Goal: Task Accomplishment & Management: Use online tool/utility

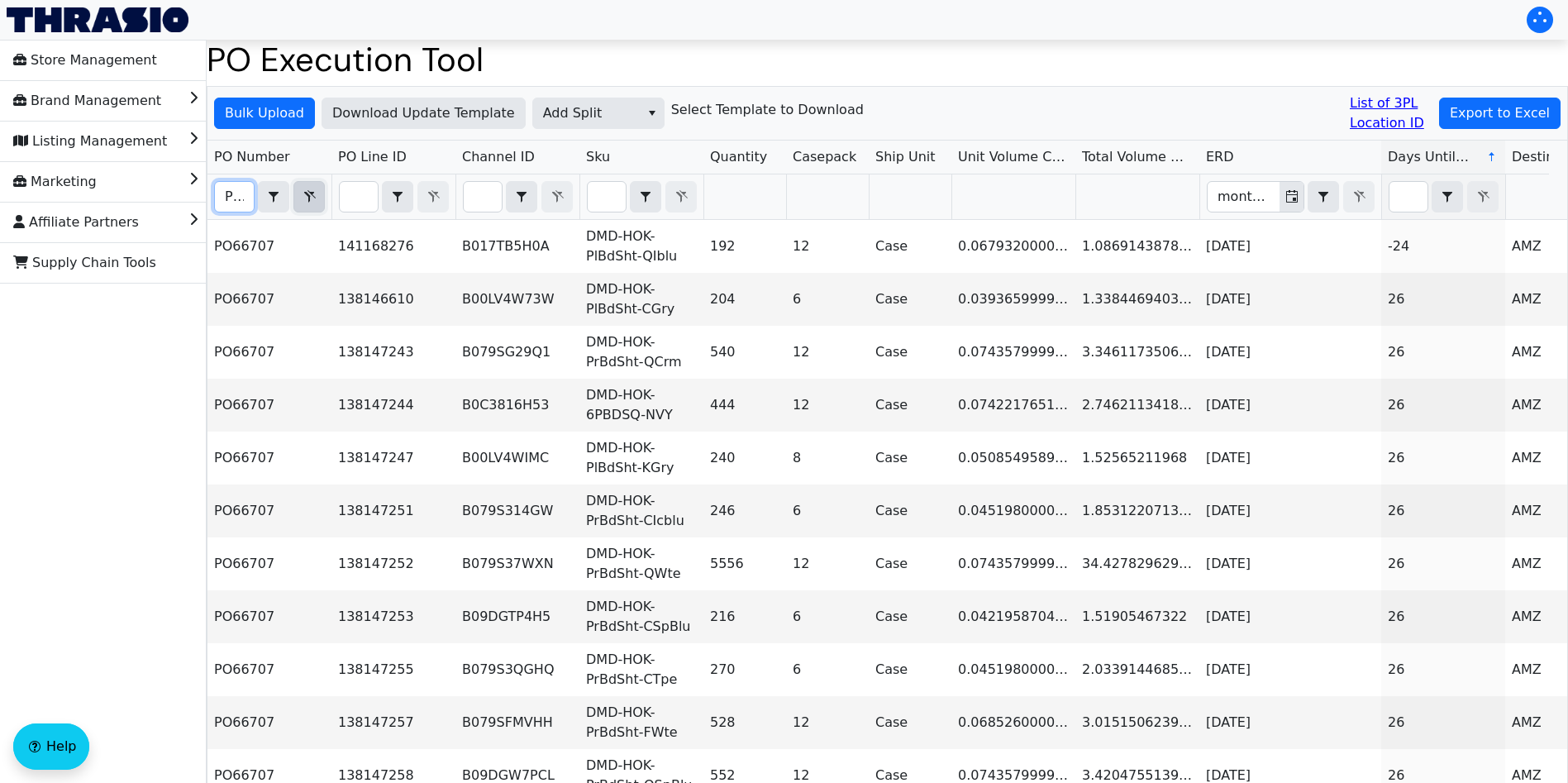
click at [307, 202] on icon "Filter" at bounding box center [309, 197] width 20 height 13
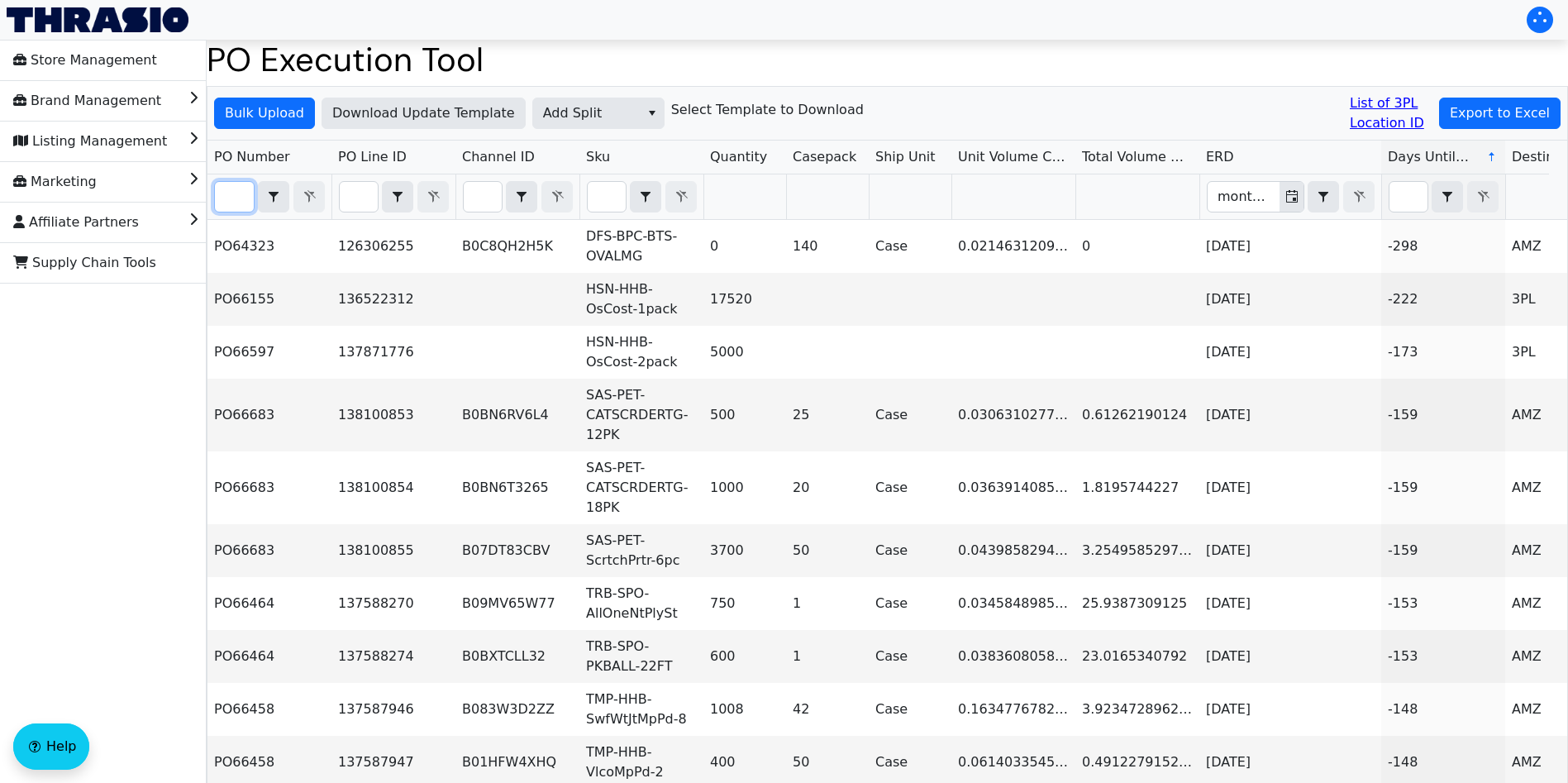
paste input "PO67075"
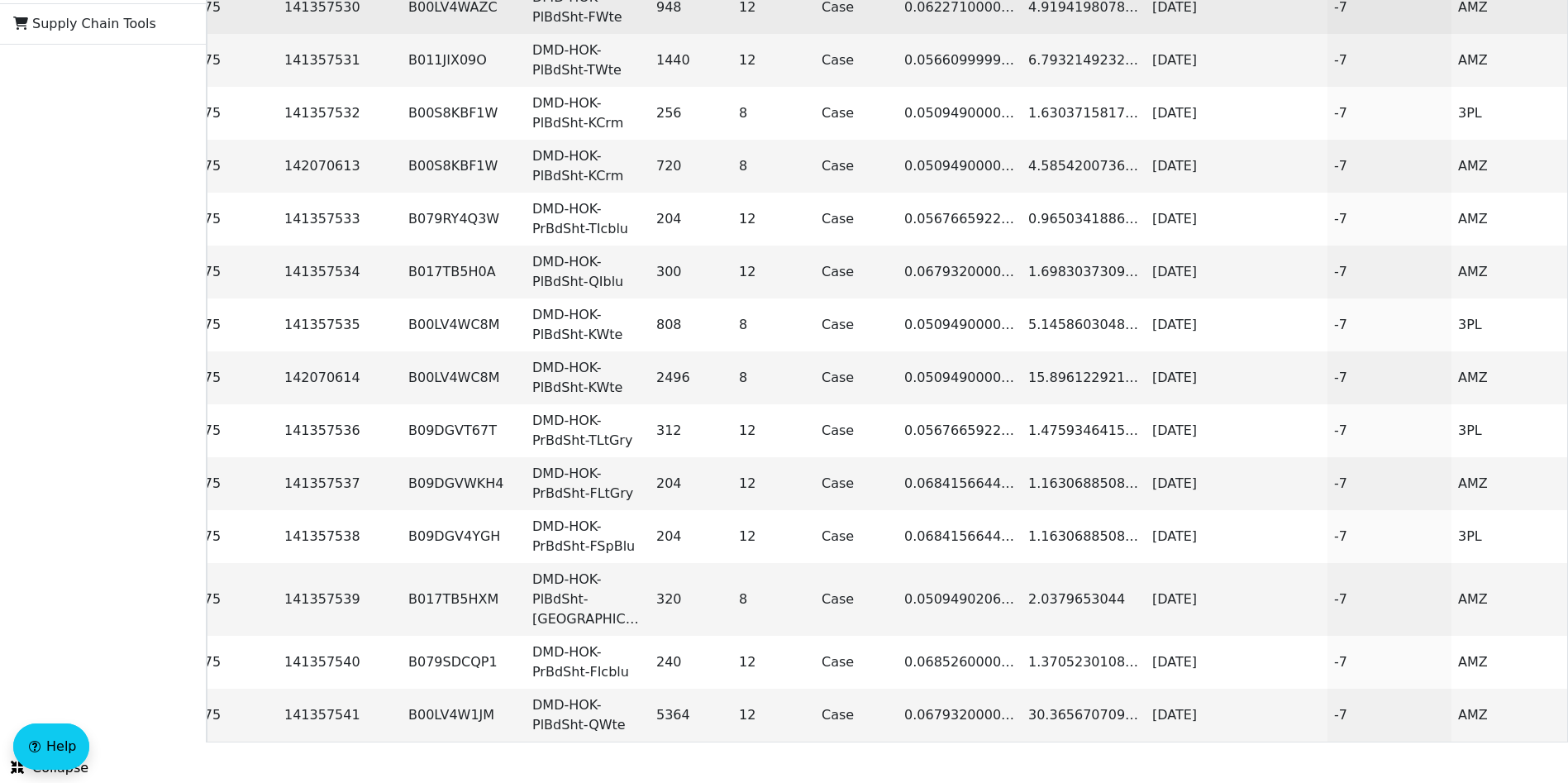
type input "PO67075"
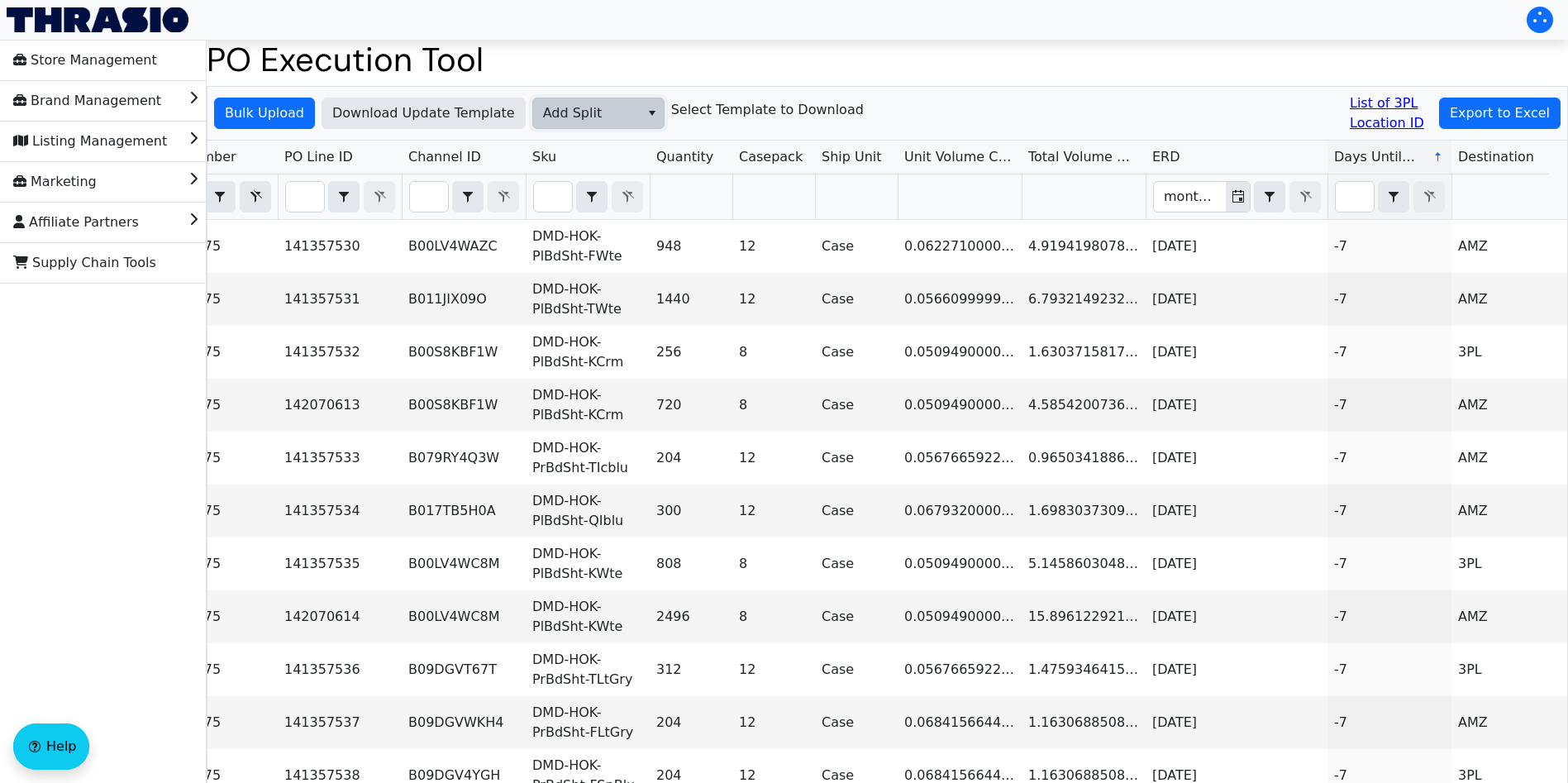
click at [625, 107] on span "Add Split" at bounding box center [586, 113] width 107 height 30
click at [594, 197] on span "Add FBA ID" at bounding box center [574, 195] width 74 height 20
click at [270, 111] on span "Bulk Upload" at bounding box center [264, 113] width 79 height 20
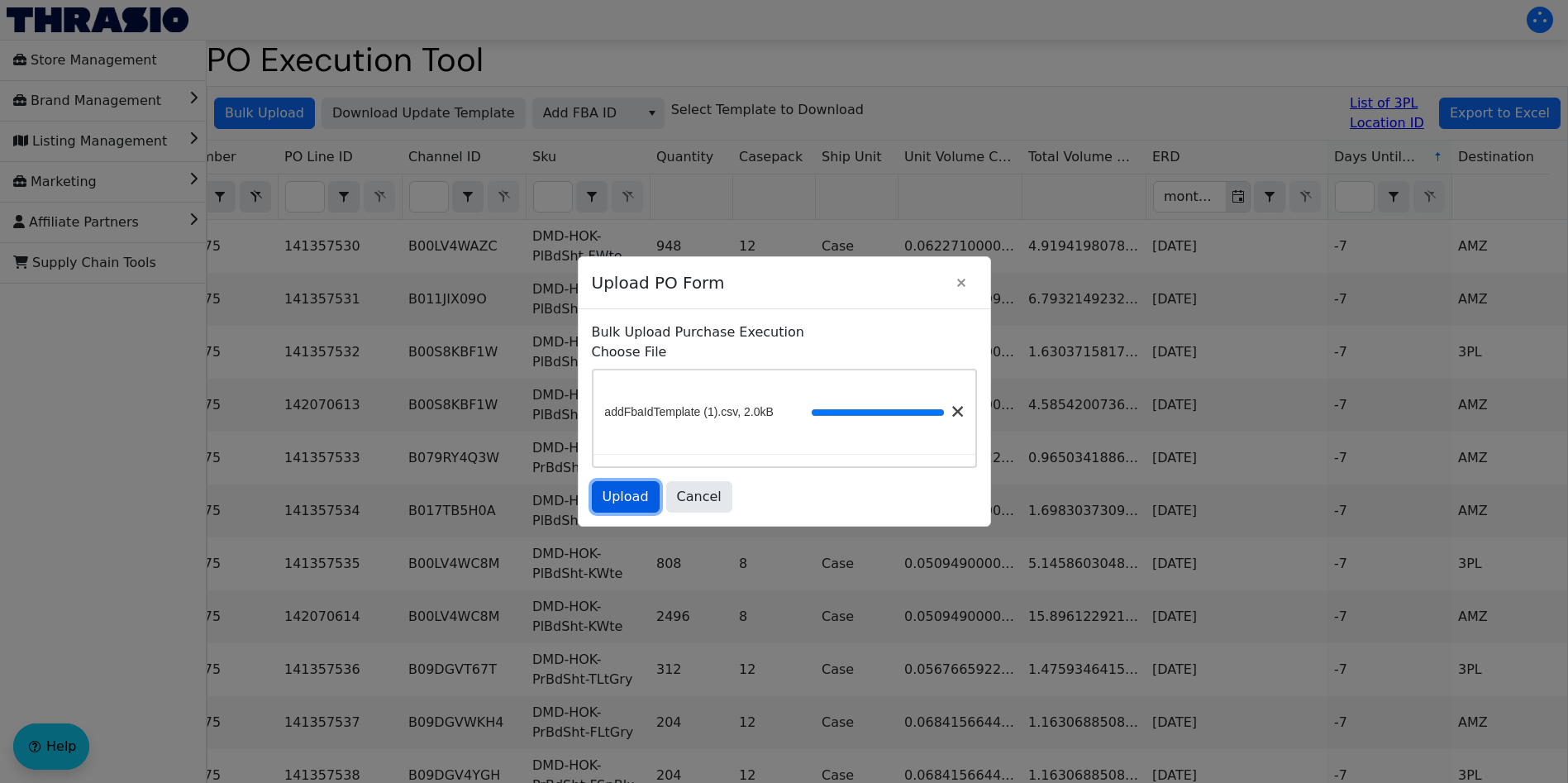
click at [627, 502] on span "Upload" at bounding box center [626, 496] width 46 height 20
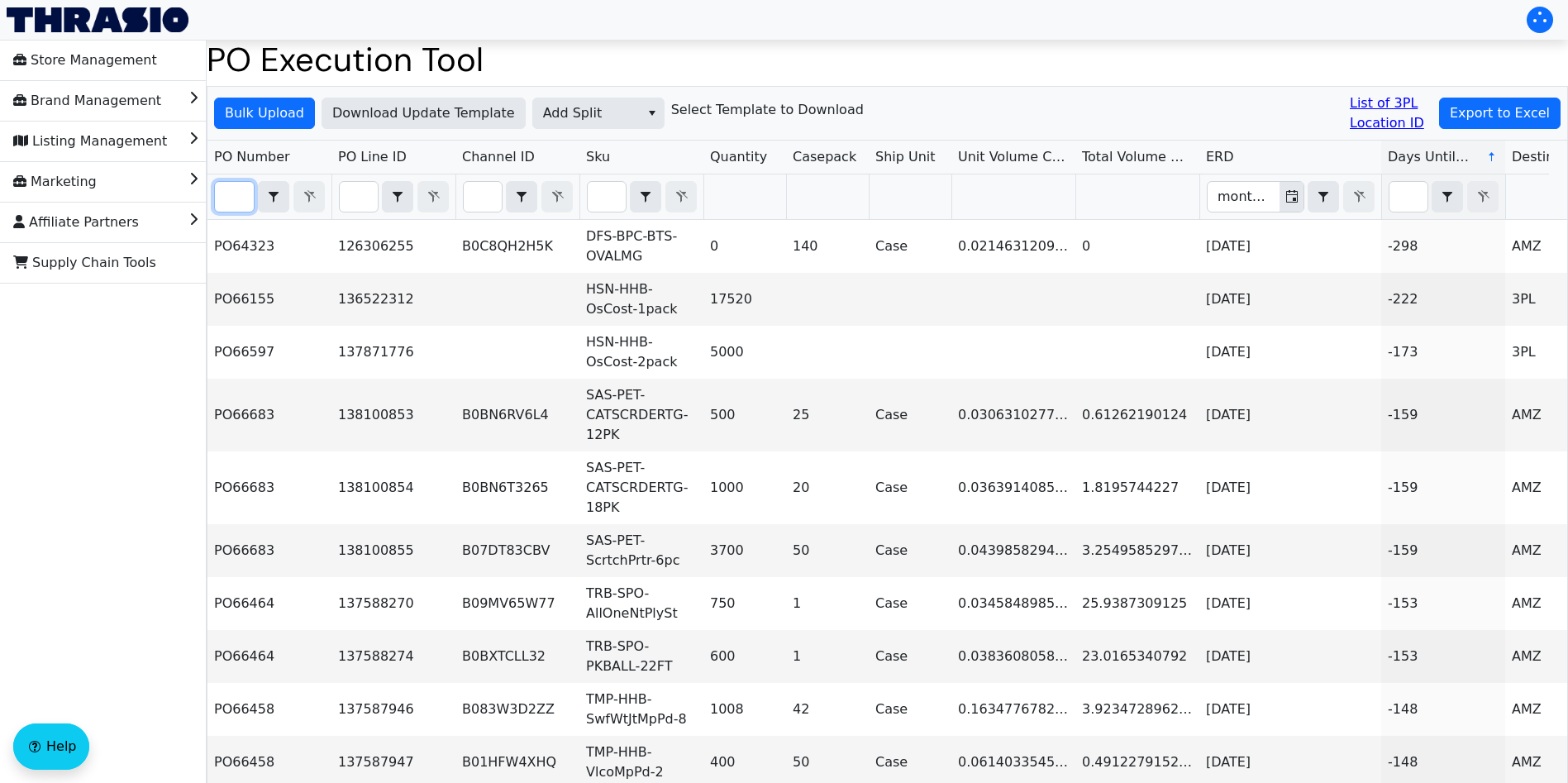
click at [233, 201] on input "Filter" at bounding box center [234, 197] width 39 height 30
paste input "PO67075"
type input "PO67075"
click at [231, 203] on input "Filter" at bounding box center [234, 197] width 39 height 30
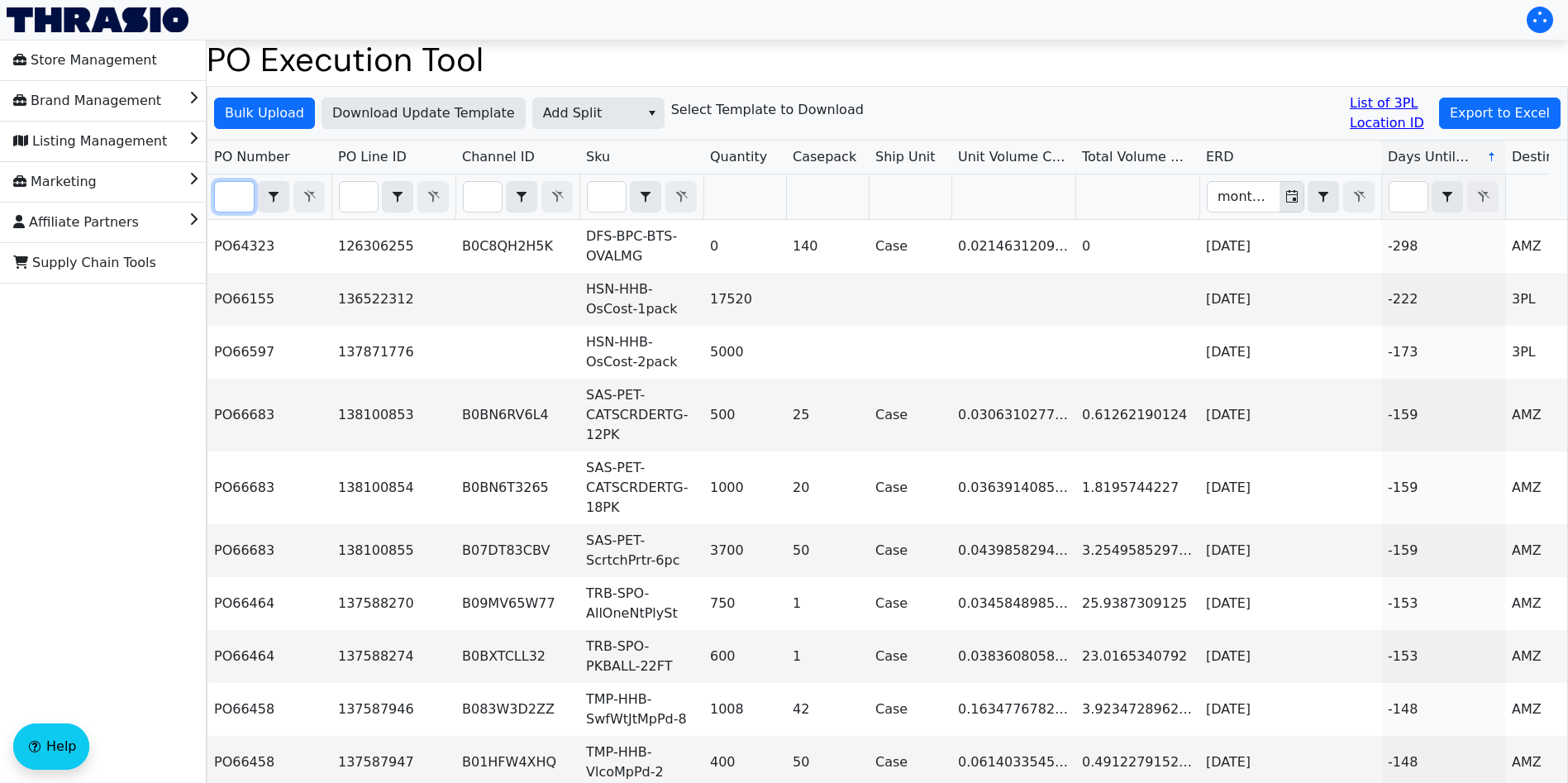
paste input "PO67075"
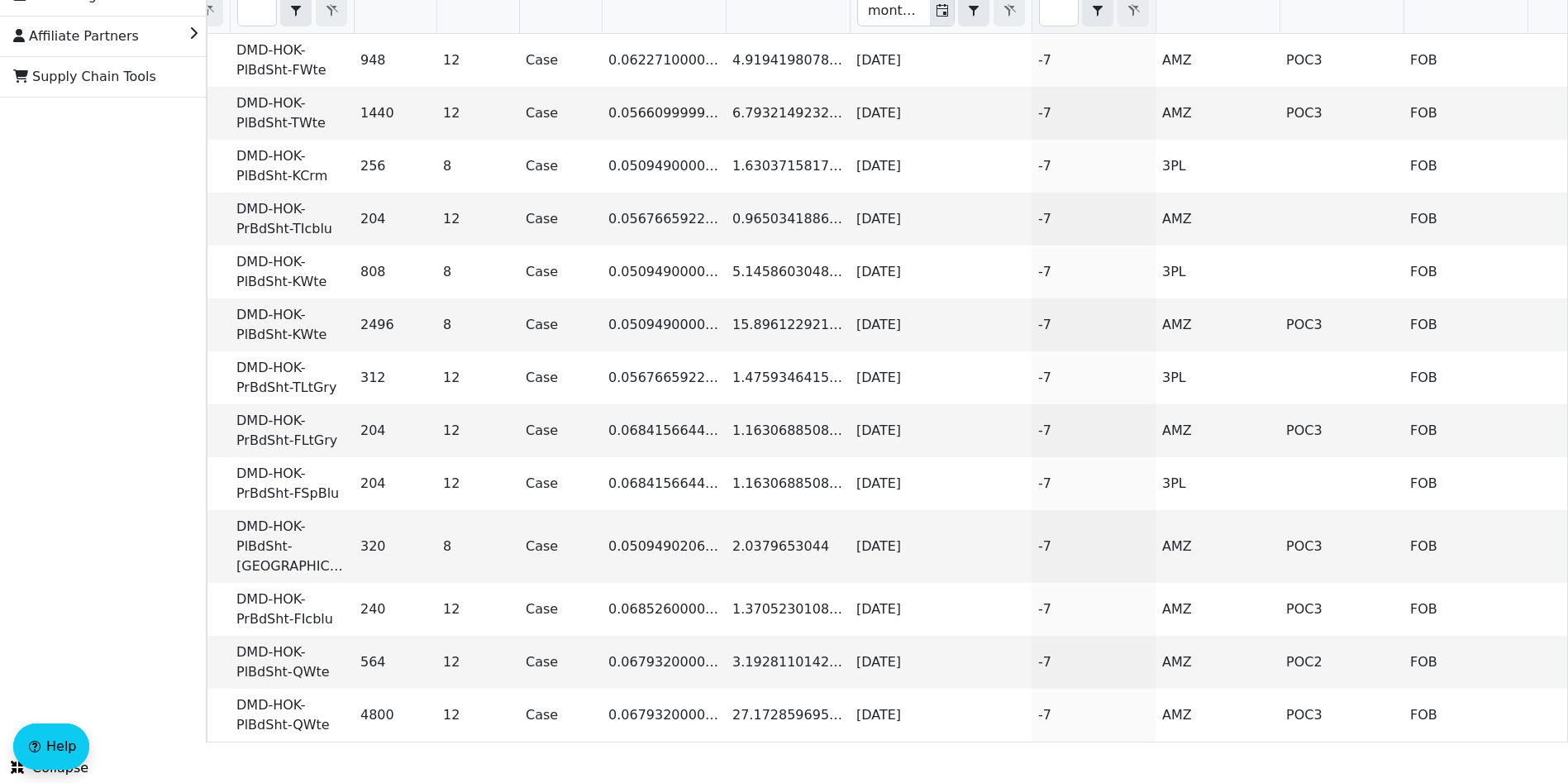
scroll to position [0, 371]
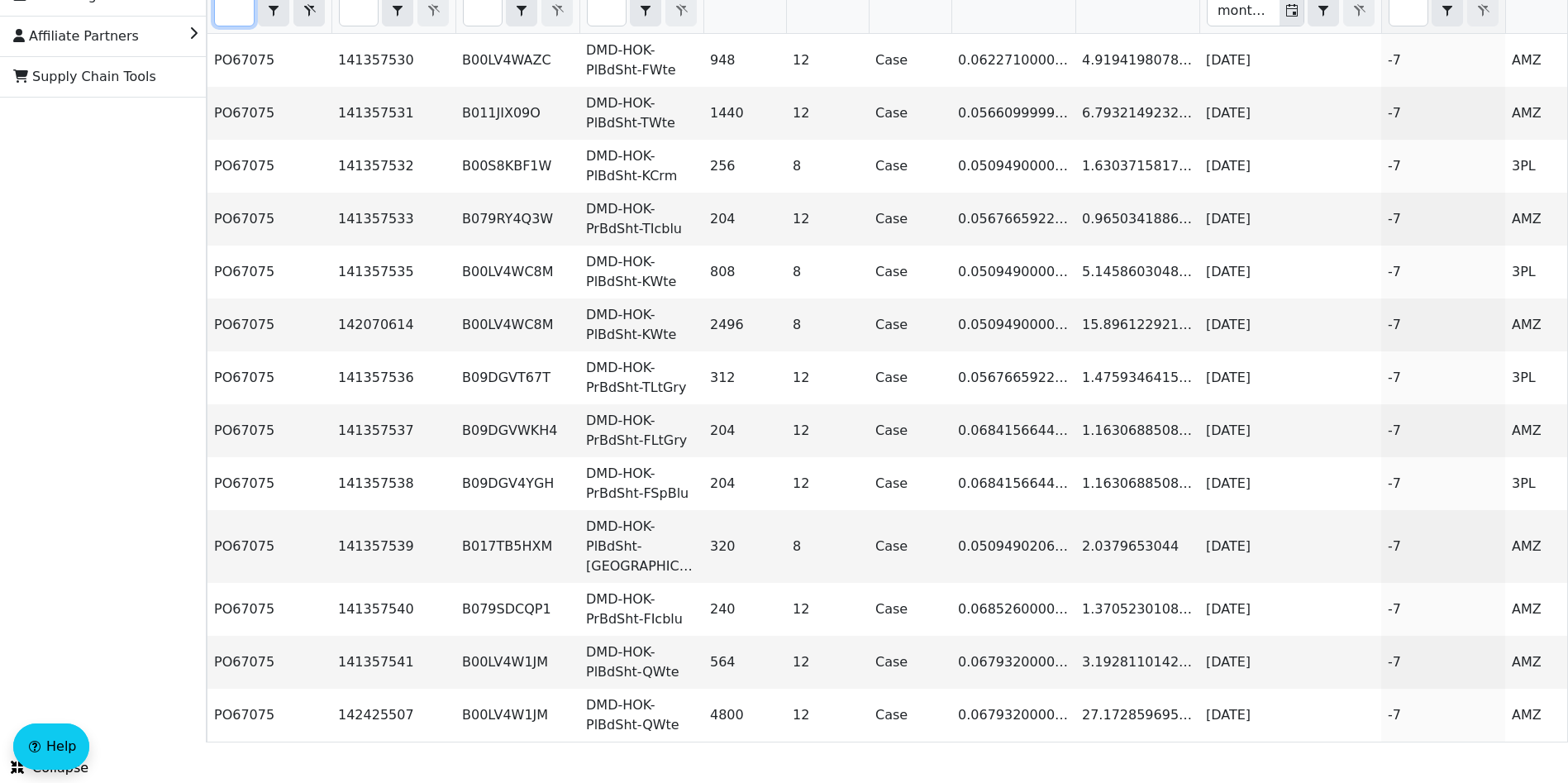
type input "PO67075"
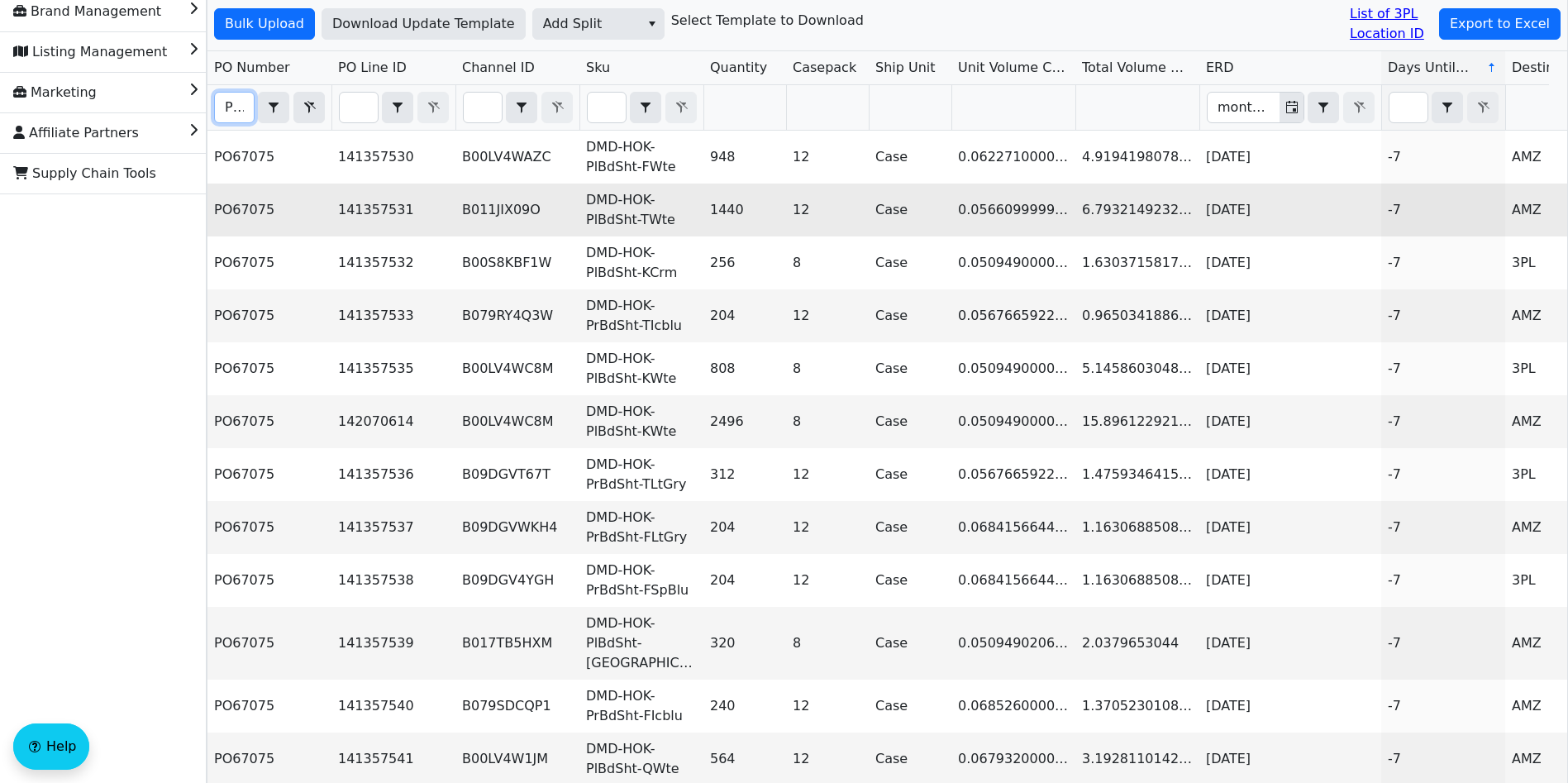
scroll to position [0, 0]
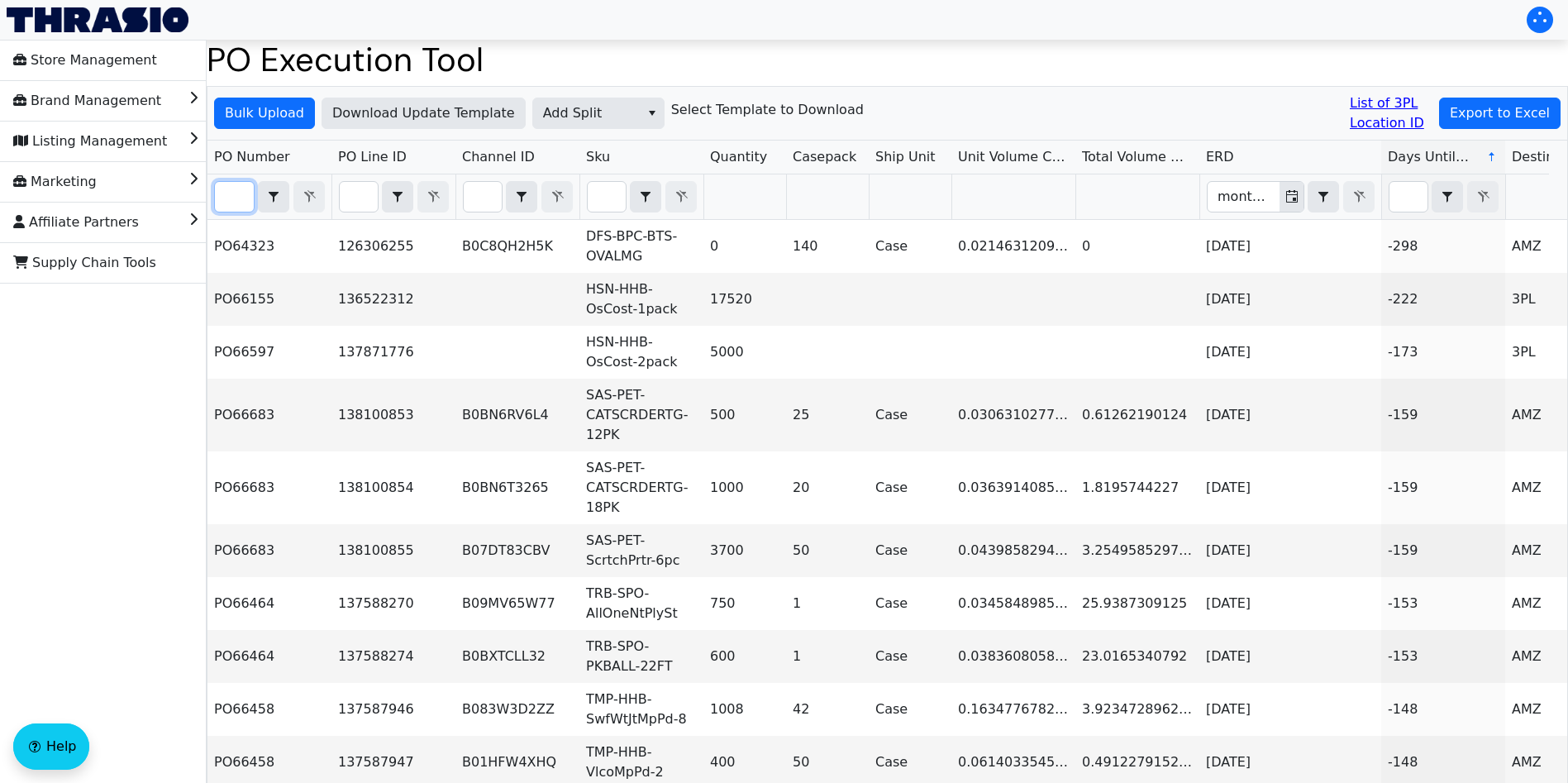
click at [235, 203] on input "Filter" at bounding box center [234, 197] width 39 height 30
paste input "PO67075"
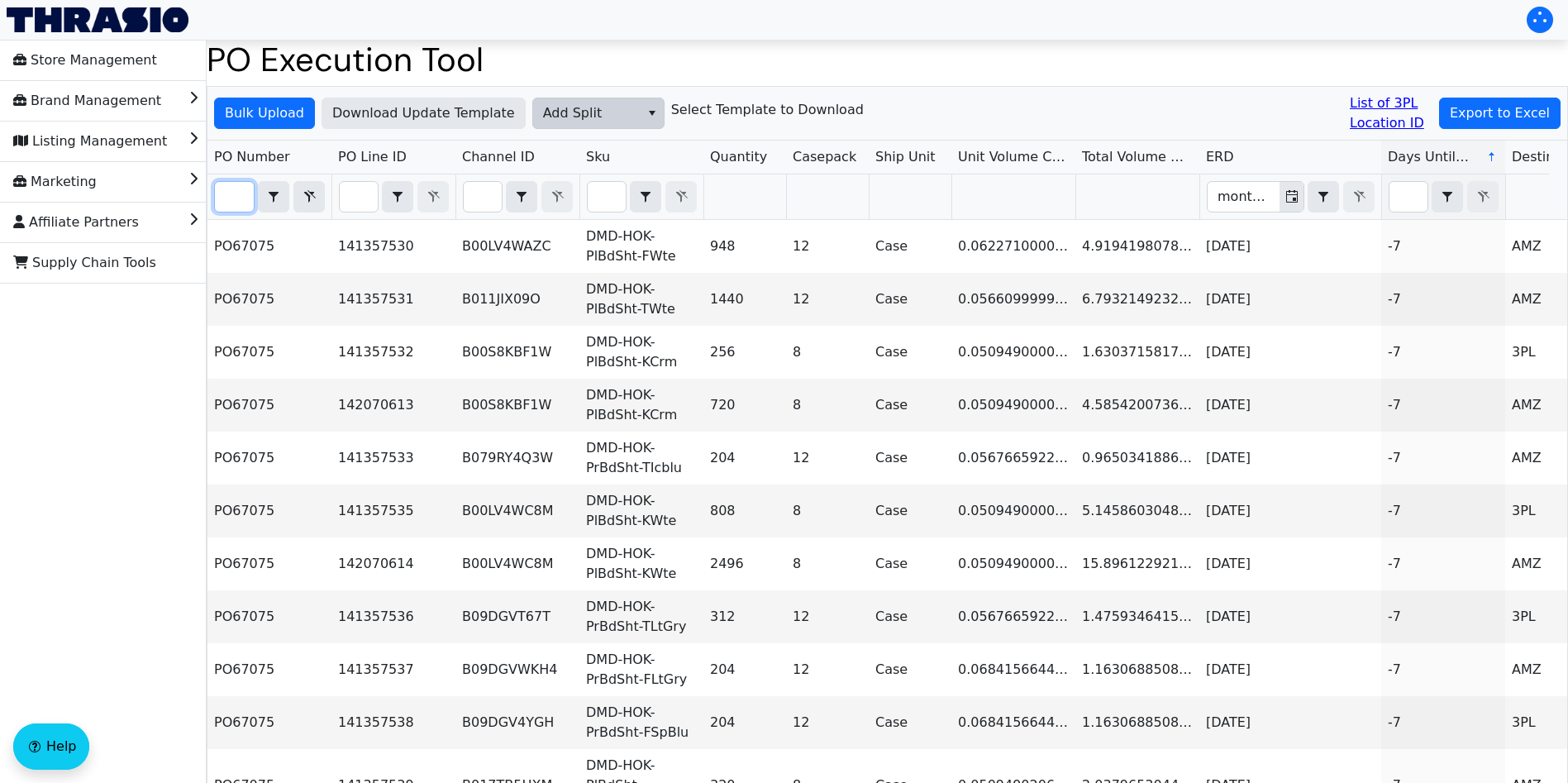
type input "PO67075"
click at [596, 112] on span "Add Split" at bounding box center [587, 113] width 87 height 20
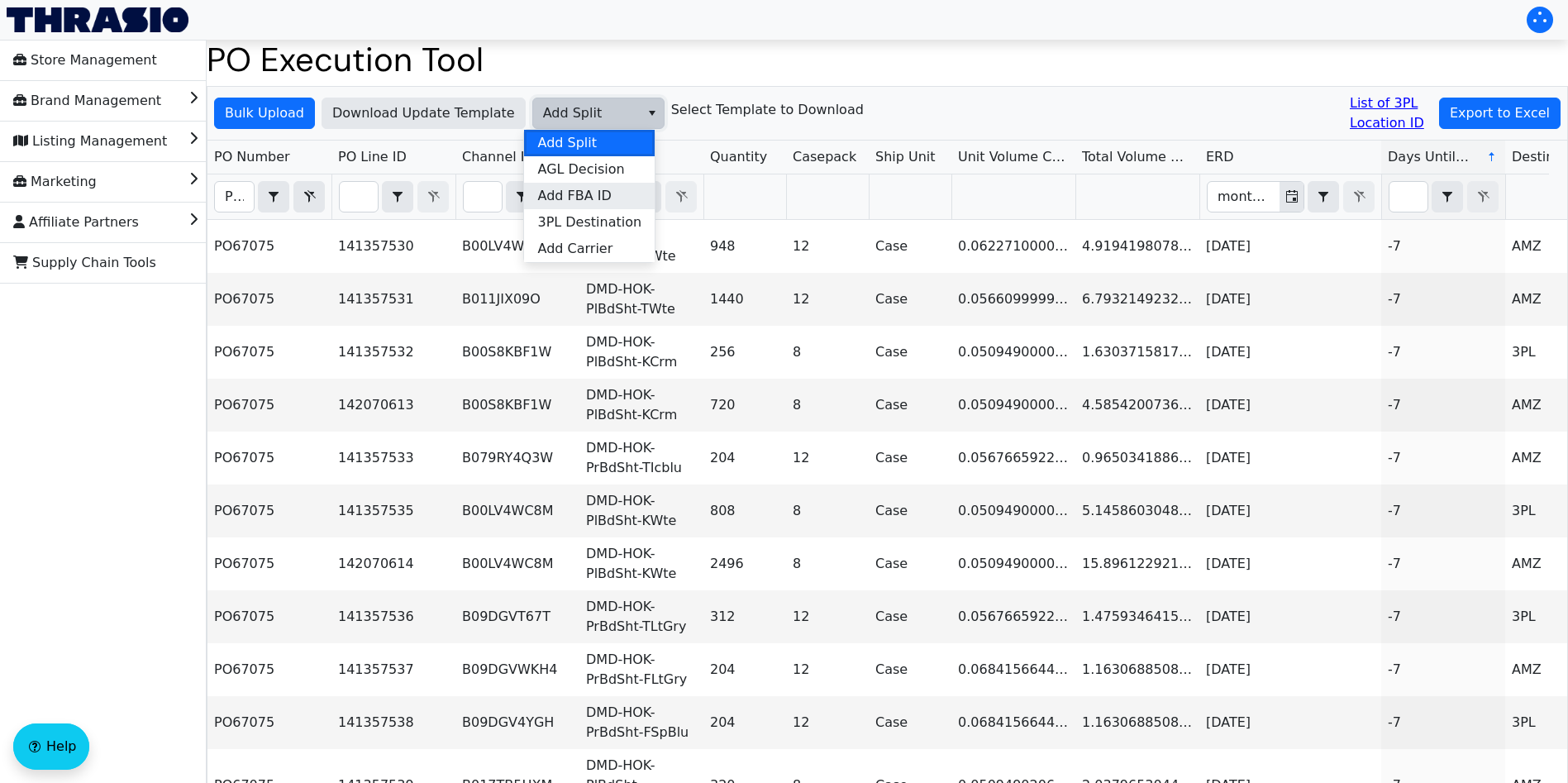
click at [603, 191] on span "Add FBA ID" at bounding box center [574, 195] width 74 height 20
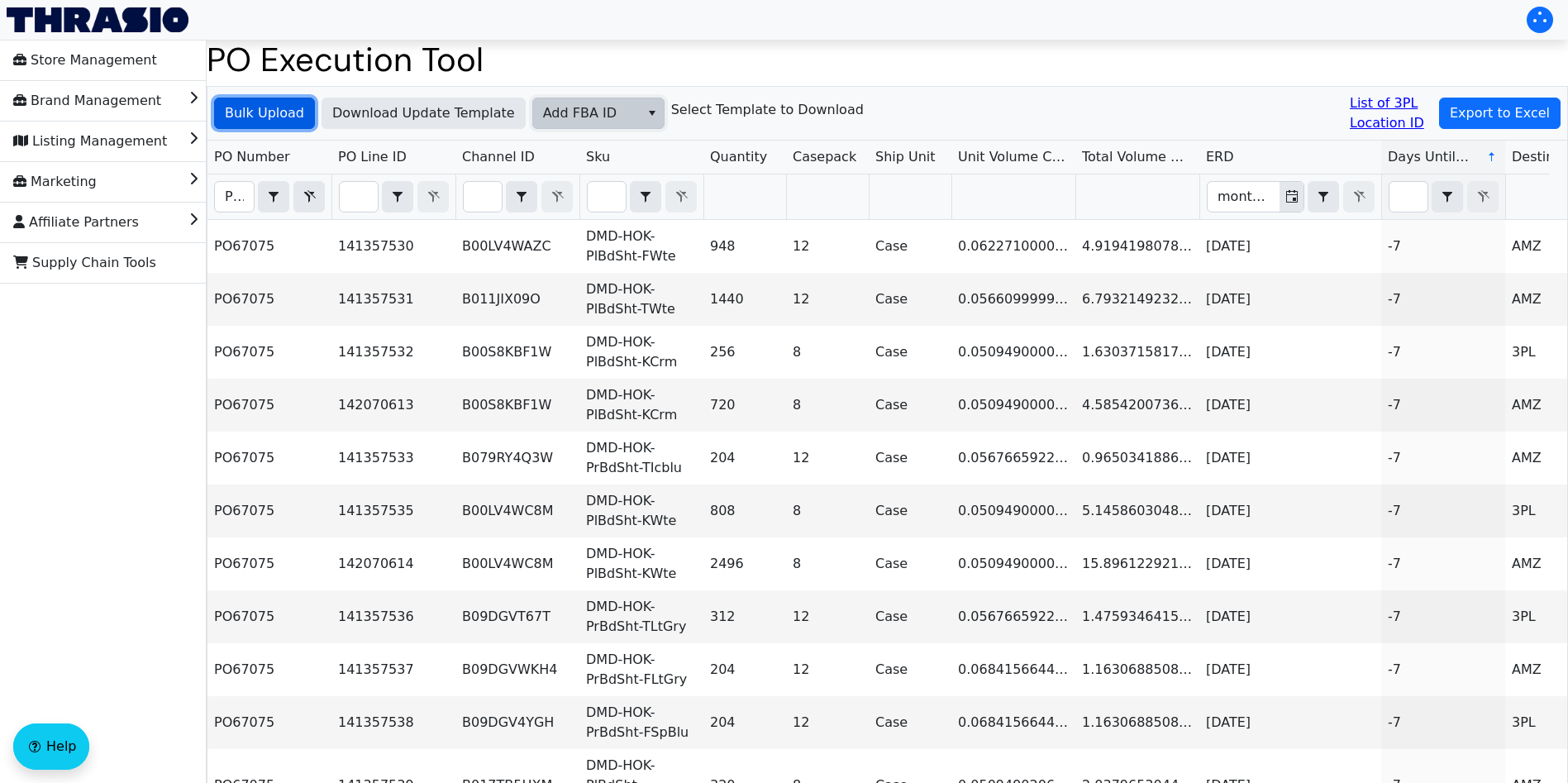
click at [291, 117] on span "Bulk Upload" at bounding box center [264, 113] width 79 height 20
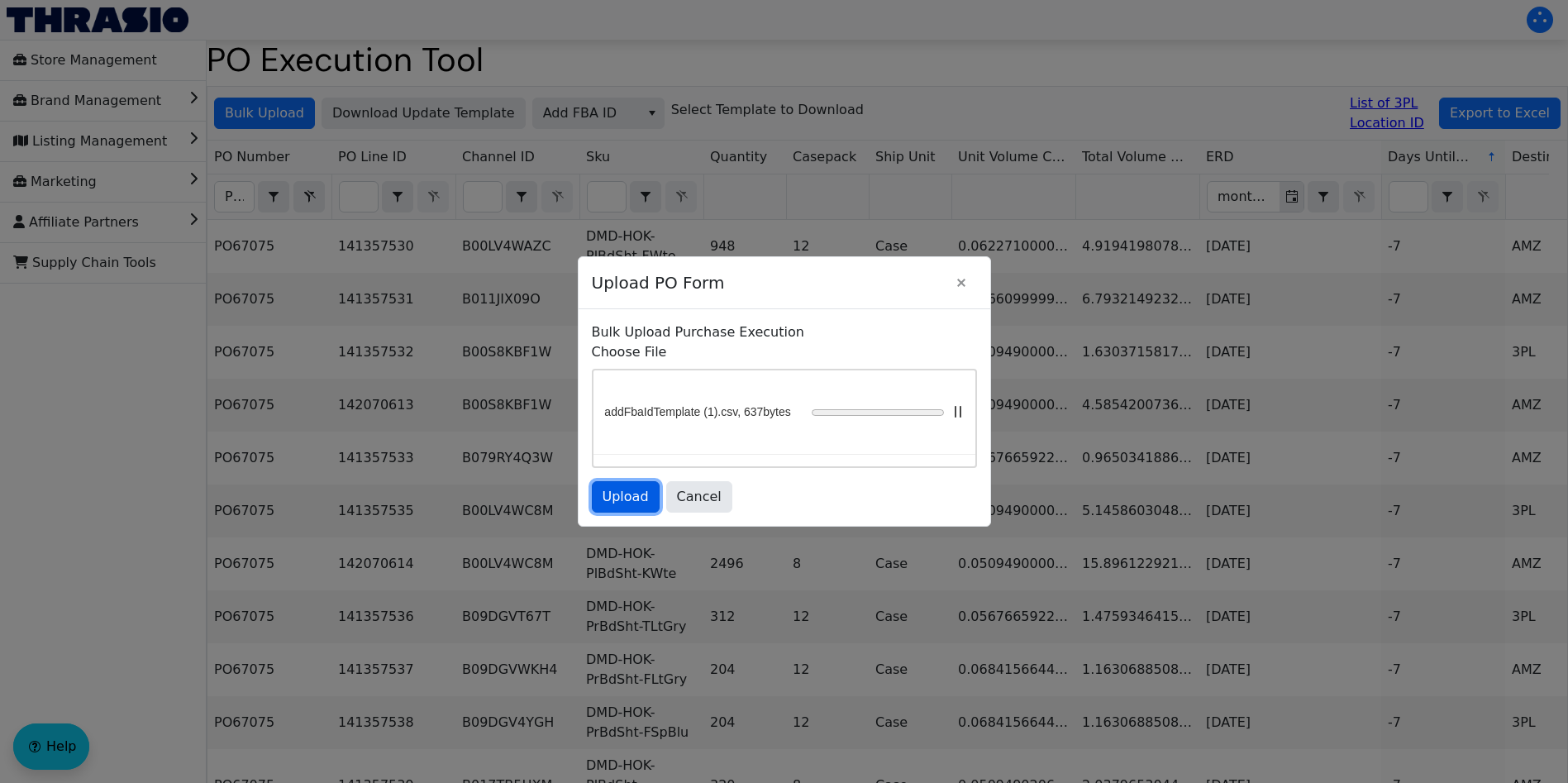
click at [621, 500] on span "Upload" at bounding box center [626, 496] width 46 height 20
click at [634, 499] on span "Upload" at bounding box center [626, 496] width 46 height 20
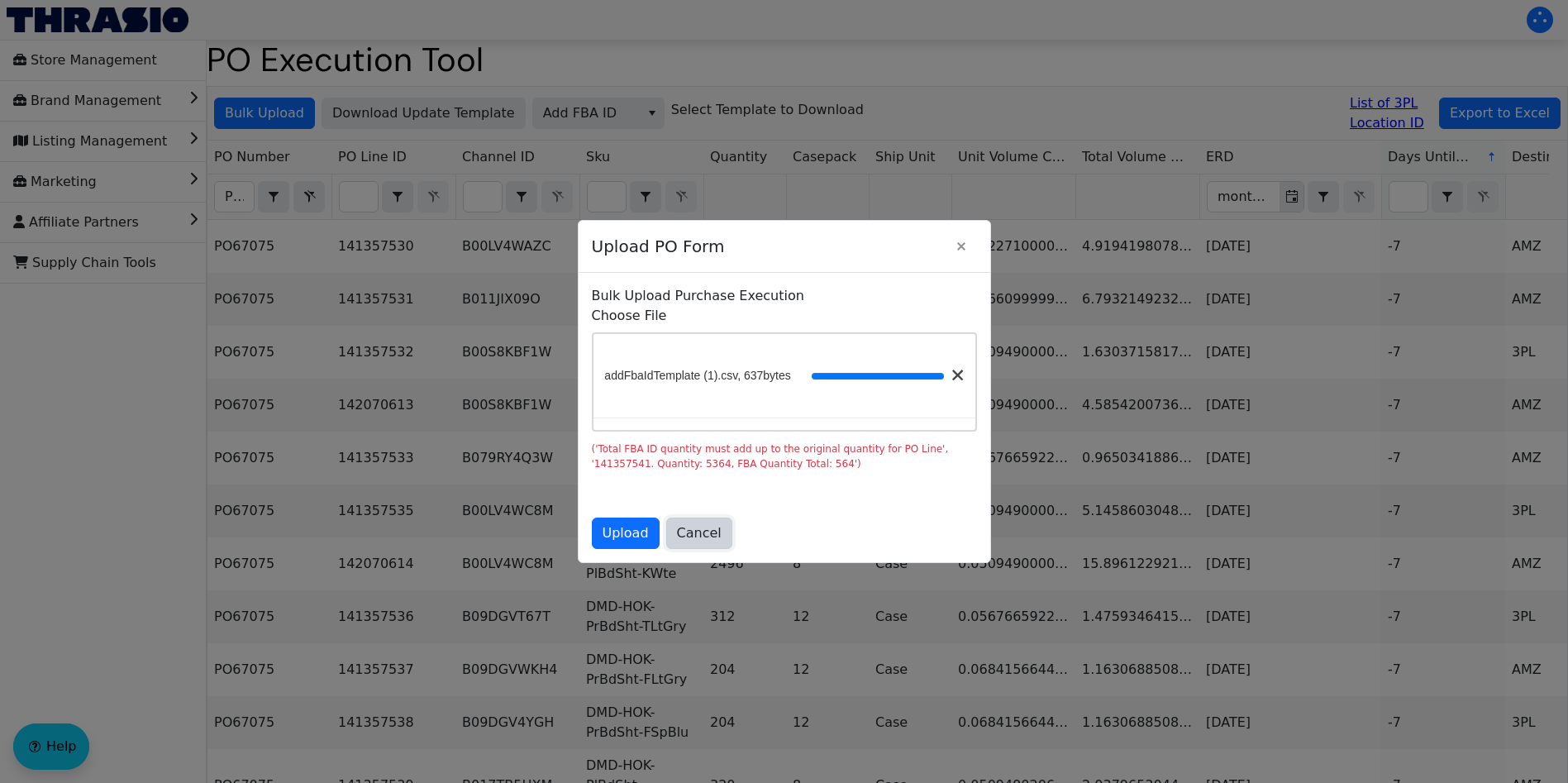
click at [700, 536] on span "Cancel" at bounding box center [699, 533] width 44 height 20
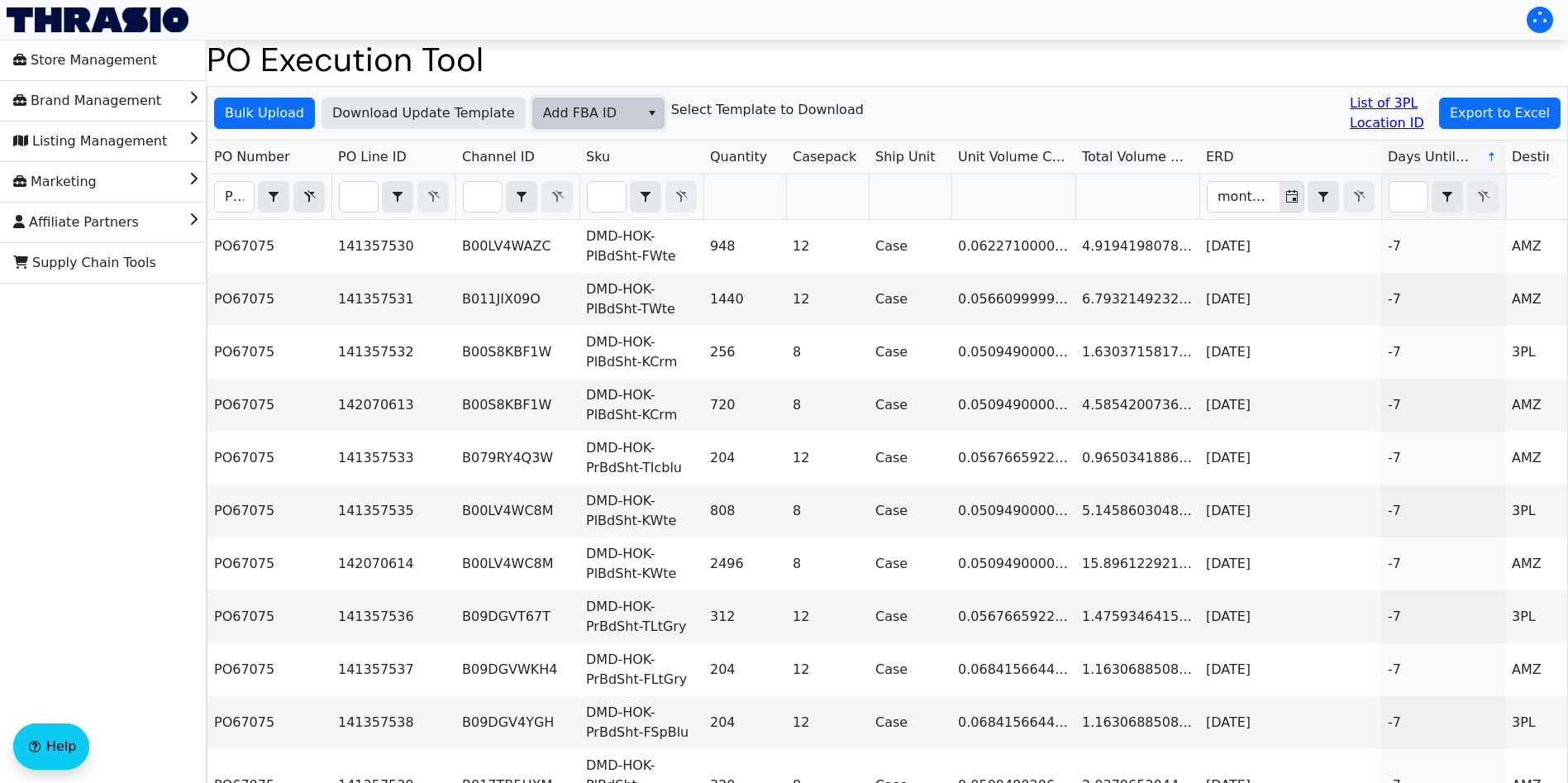
click at [594, 111] on span "Add FBA ID" at bounding box center [587, 113] width 87 height 20
click at [601, 199] on span "Add FBA ID" at bounding box center [574, 195] width 74 height 20
click at [272, 115] on span "Bulk Upload" at bounding box center [264, 113] width 79 height 20
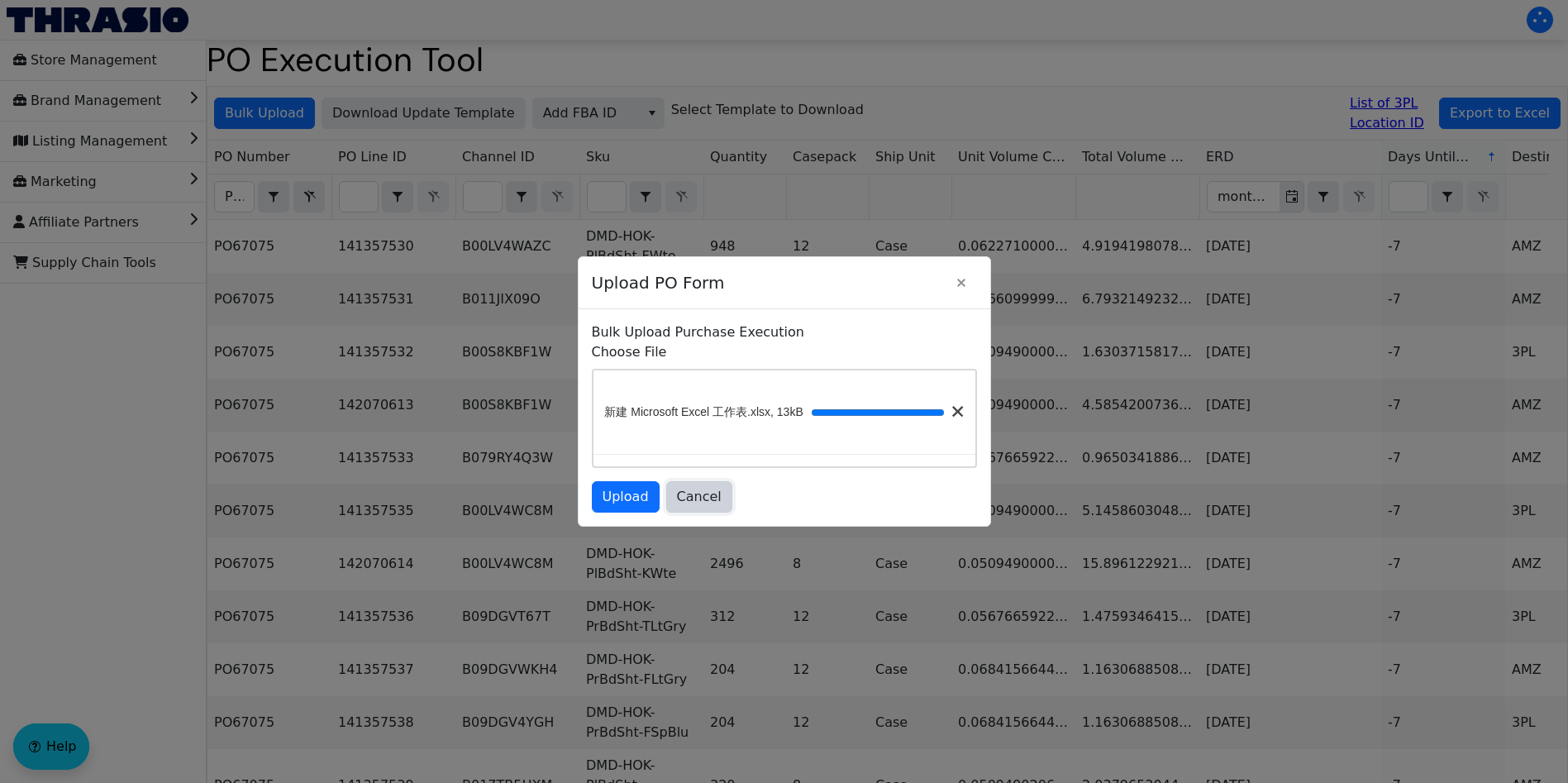
click at [697, 506] on span "Cancel" at bounding box center [699, 496] width 44 height 20
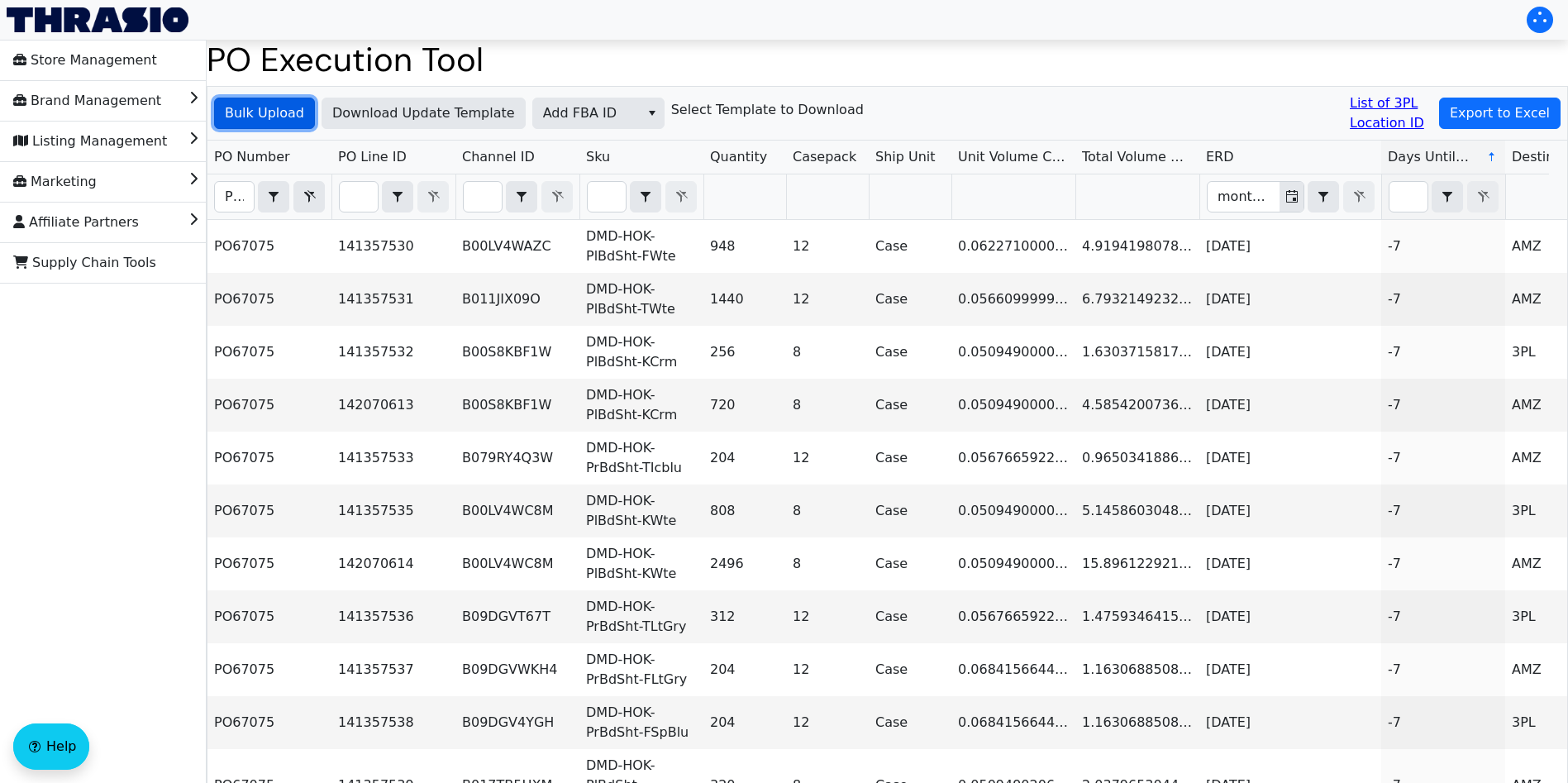
click at [287, 117] on span "Bulk Upload" at bounding box center [264, 113] width 79 height 20
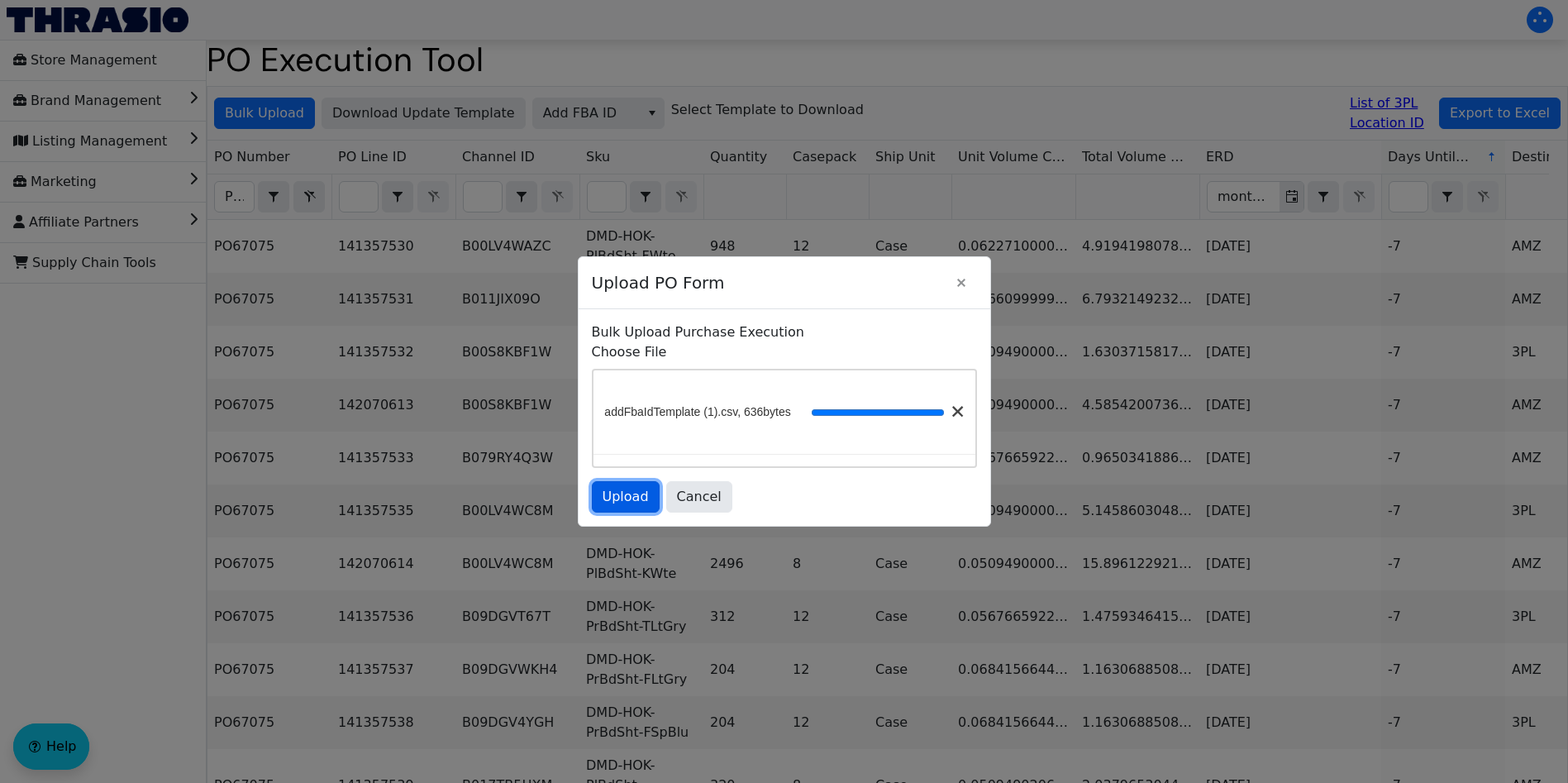
click at [632, 504] on span "Upload" at bounding box center [626, 496] width 46 height 20
